Goal: Transaction & Acquisition: Purchase product/service

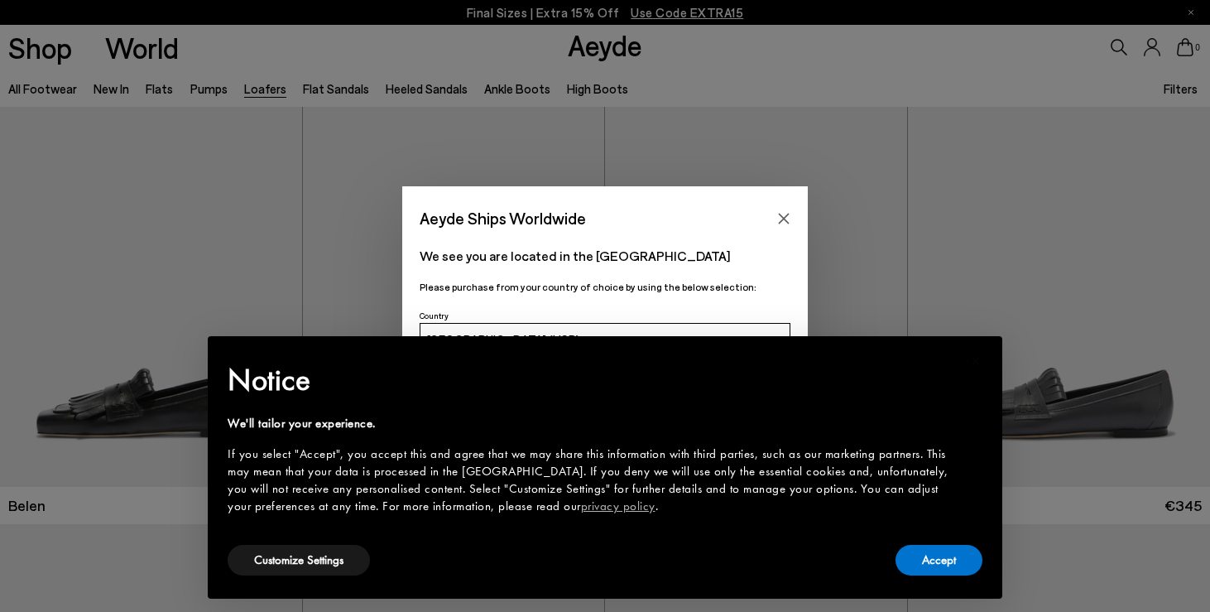
click at [949, 578] on div "× Notice We'll tailor your experience. If you select "Accept", you accept this …" at bounding box center [604, 467] width 781 height 249
click at [933, 549] on button "Accept" at bounding box center [938, 559] width 87 height 31
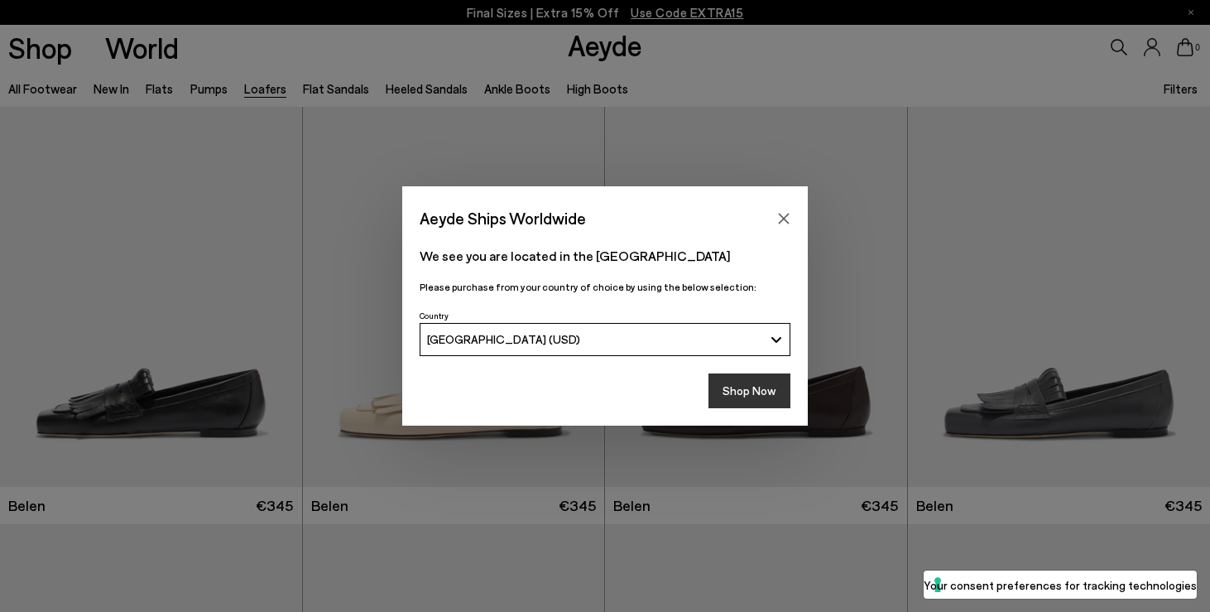
click at [741, 394] on button "Shop Now" at bounding box center [749, 390] width 82 height 35
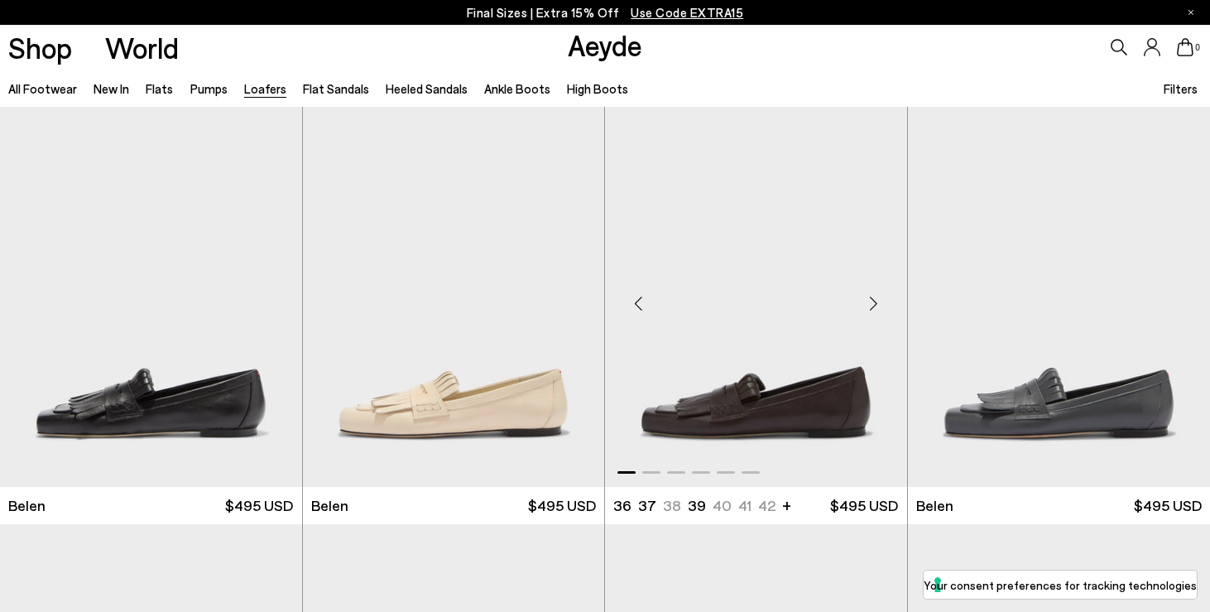
click at [765, 409] on img "1 / 6" at bounding box center [756, 296] width 302 height 379
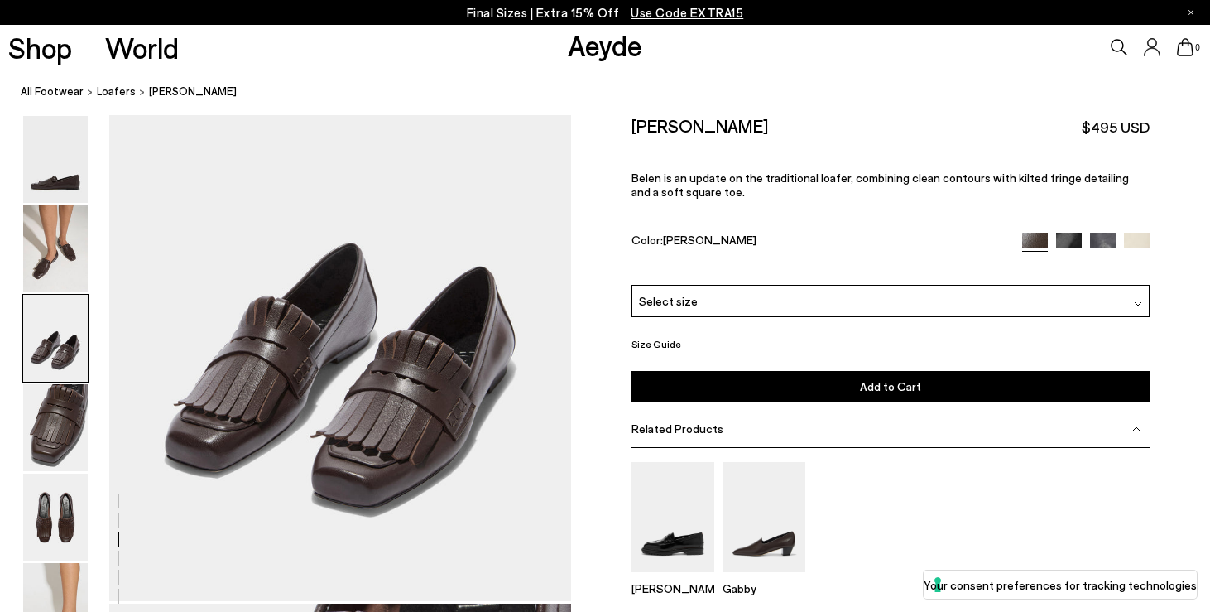
scroll to position [1369, 0]
